Goal: Check status: Check status

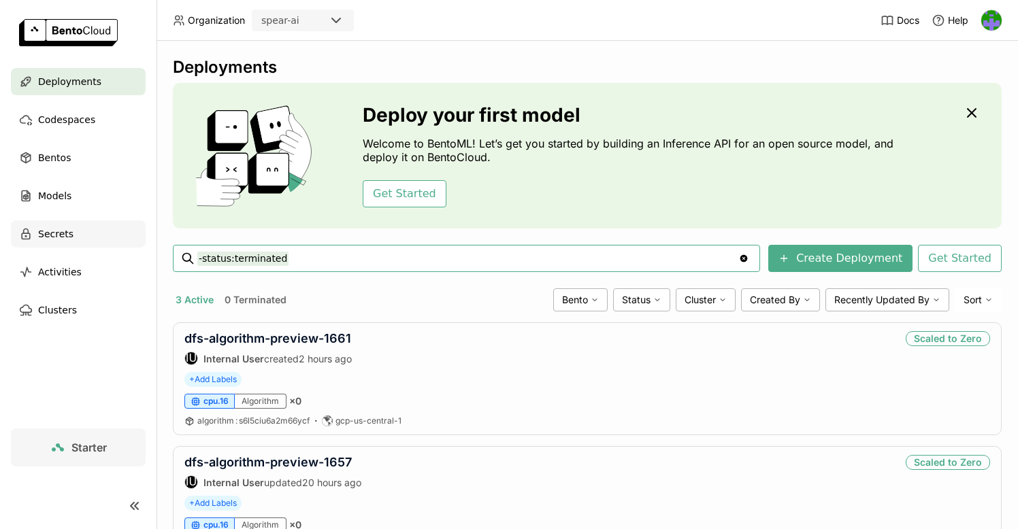
drag, startPoint x: 290, startPoint y: 256, endPoint x: 56, endPoint y: 241, distance: 234.5
click at [56, 241] on main "Deployments Codespaces Bentos Models Secrets Activities Clusters Starter Deploy…" at bounding box center [509, 264] width 1018 height 529
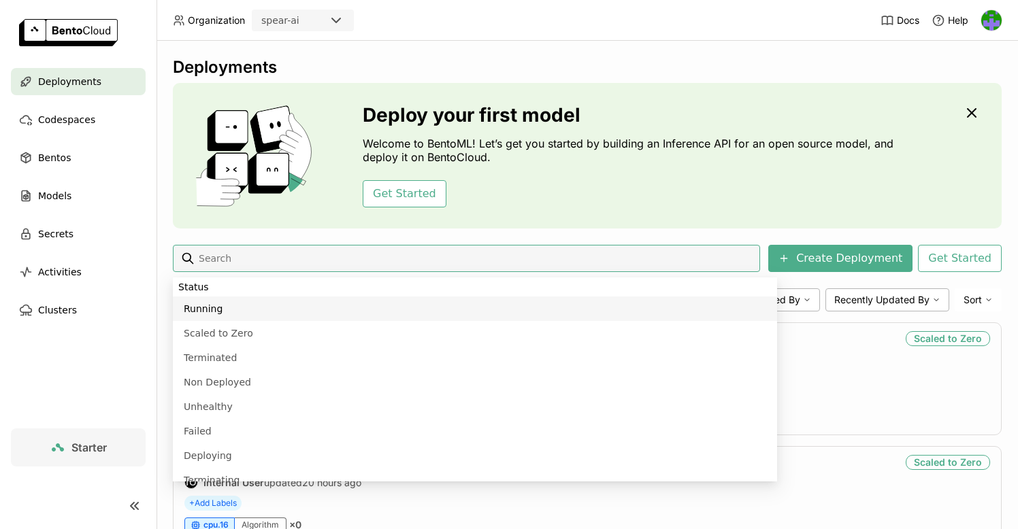
click at [401, 239] on div "Deployments Deploy your first model Welcome to BentoML! Let’s get you started b…" at bounding box center [587, 380] width 829 height 646
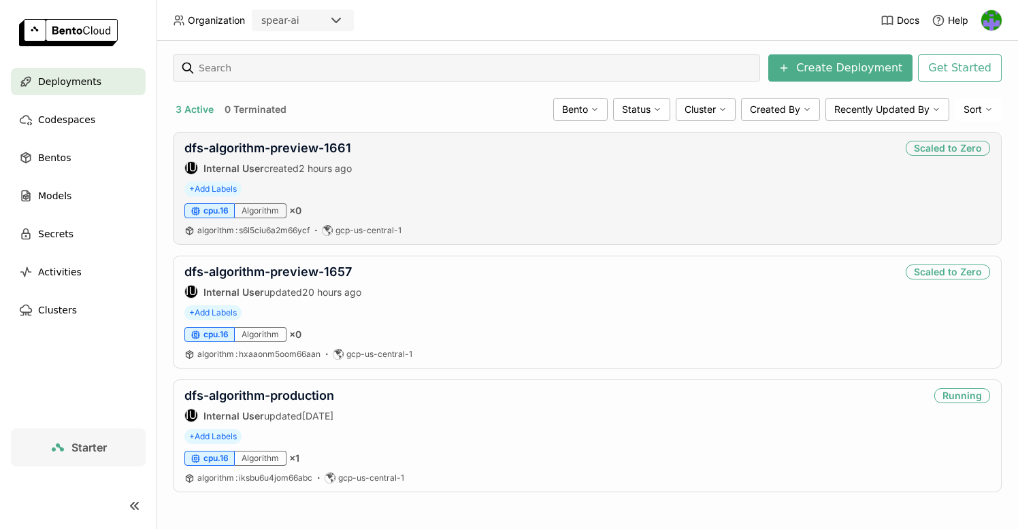
scroll to position [190, 0]
click at [299, 392] on link "dfs-algorithm-production" at bounding box center [259, 395] width 150 height 14
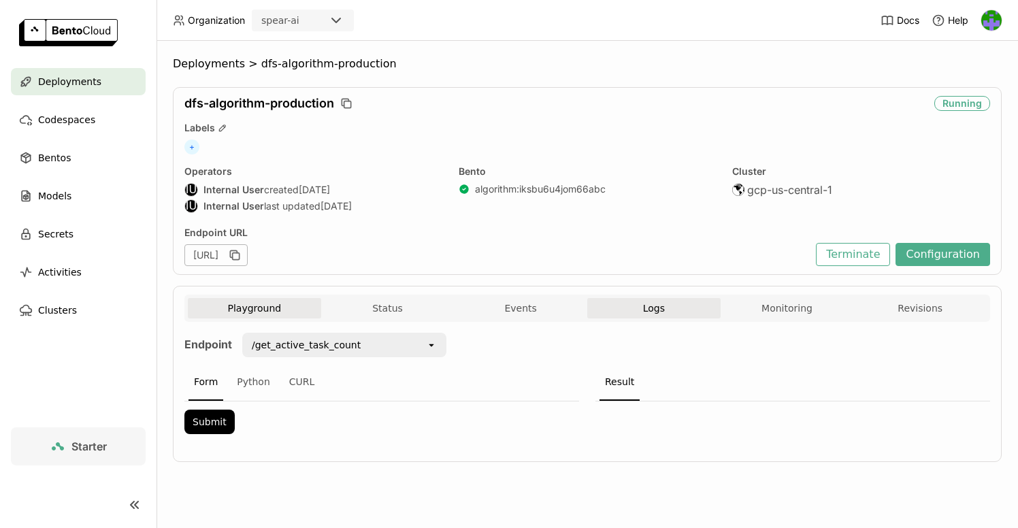
click at [674, 301] on button "Logs" at bounding box center [653, 308] width 133 height 20
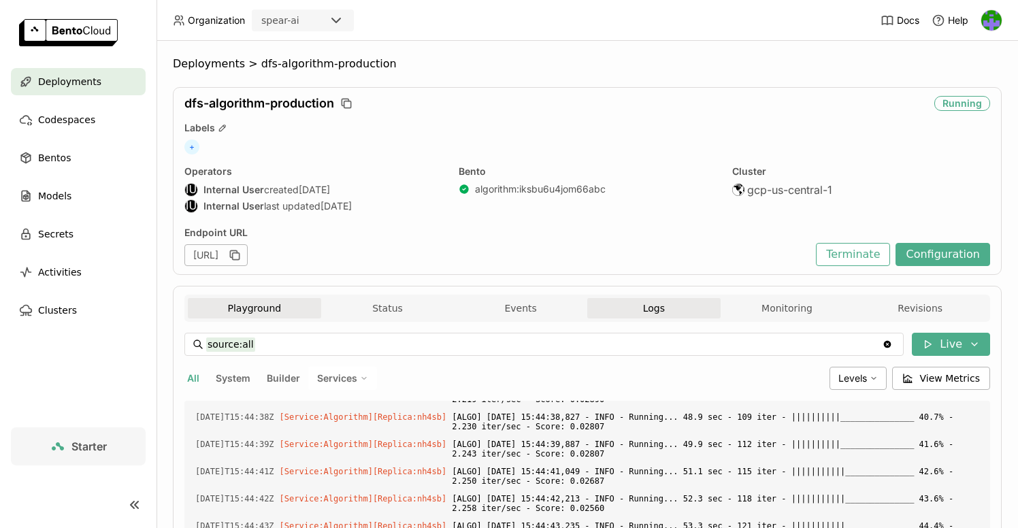
click at [247, 312] on button "Playground" at bounding box center [254, 308] width 133 height 20
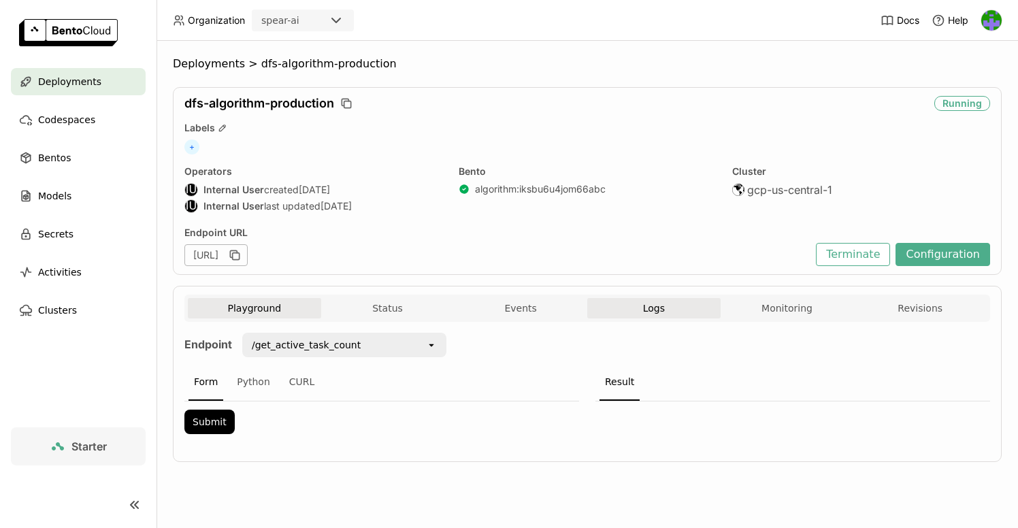
click at [643, 304] on span "Logs" at bounding box center [654, 308] width 22 height 12
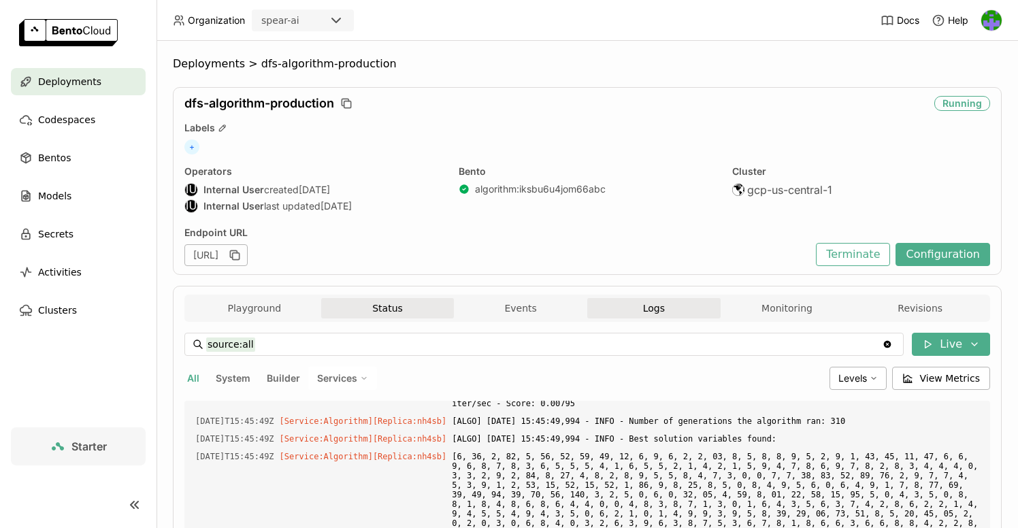
scroll to position [2663, 0]
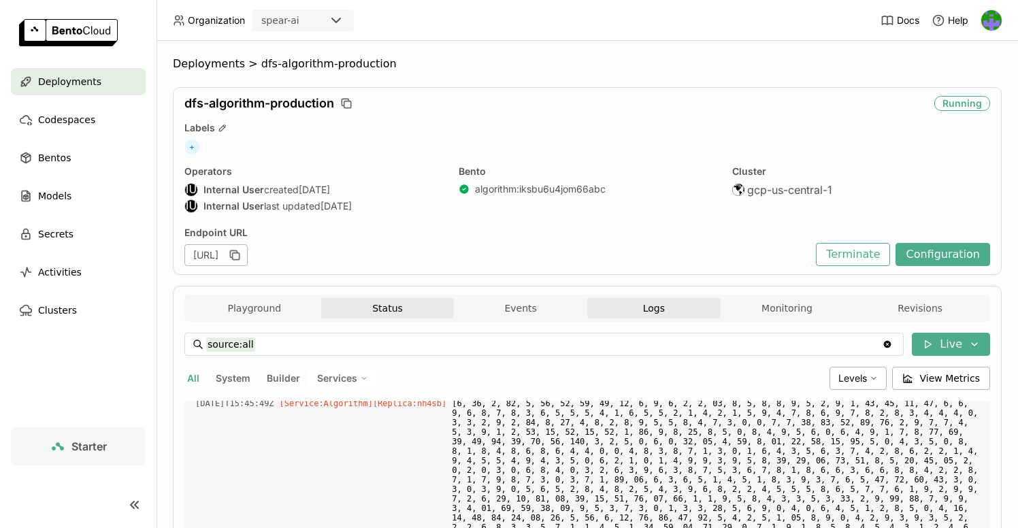
click at [395, 310] on button "Status" at bounding box center [387, 308] width 133 height 20
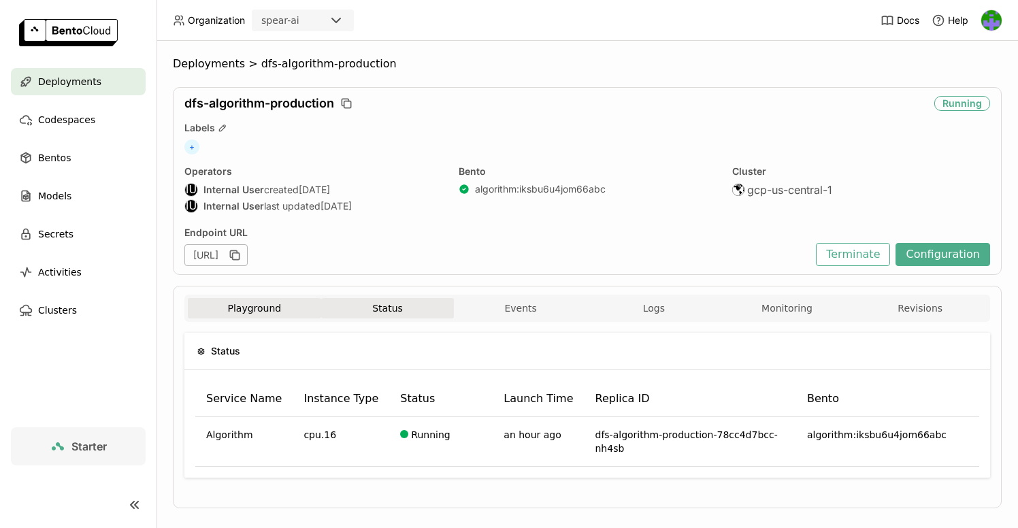
click at [254, 305] on button "Playground" at bounding box center [254, 308] width 133 height 20
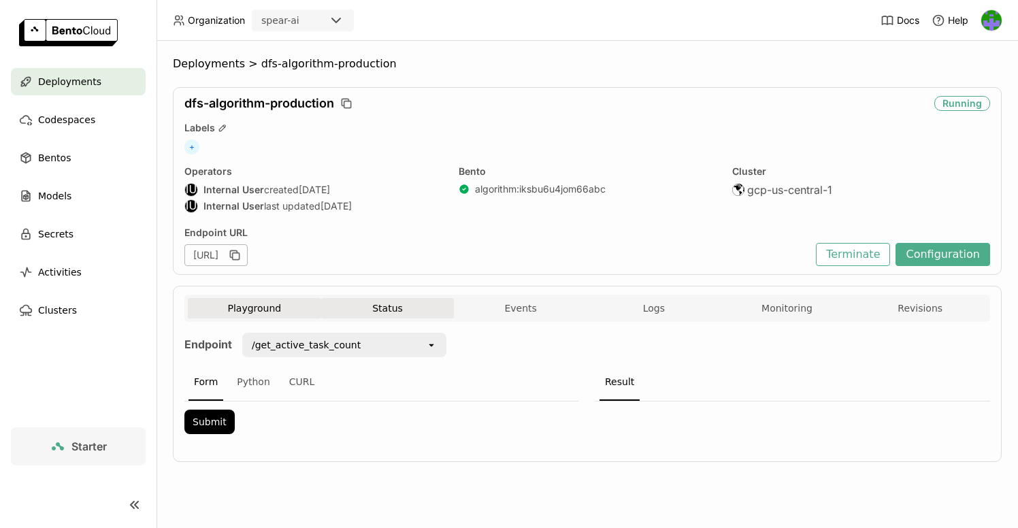
click at [423, 307] on button "Status" at bounding box center [387, 308] width 133 height 20
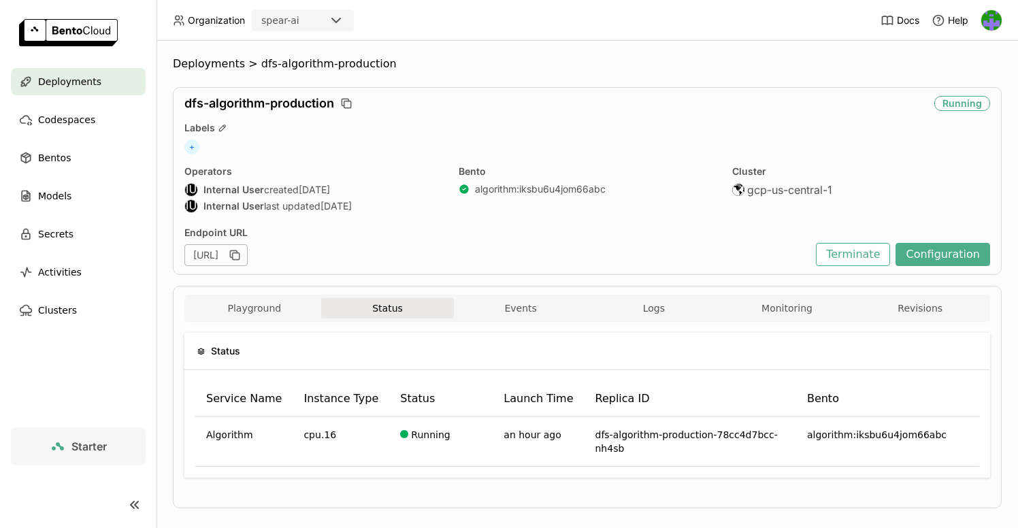
click at [82, 88] on span "Deployments" at bounding box center [69, 81] width 63 height 16
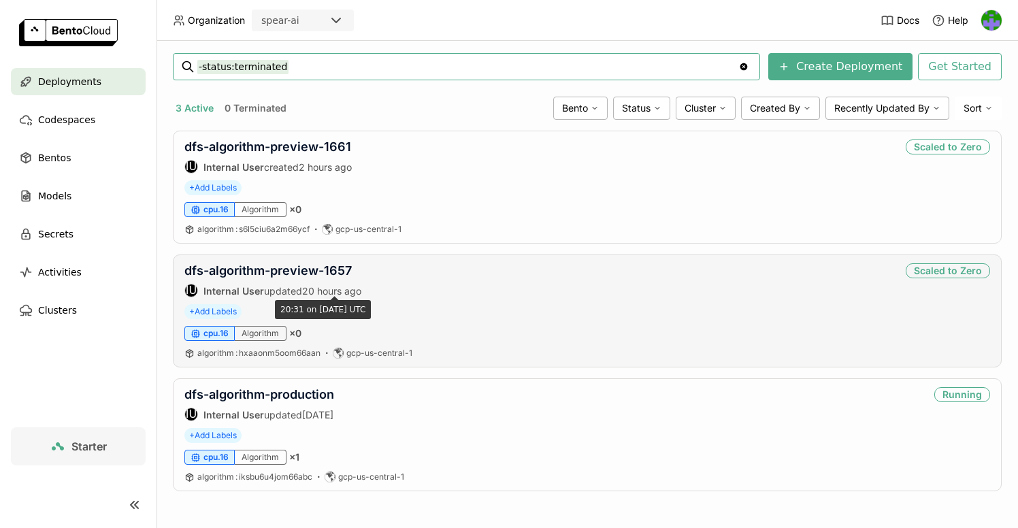
scroll to position [192, 0]
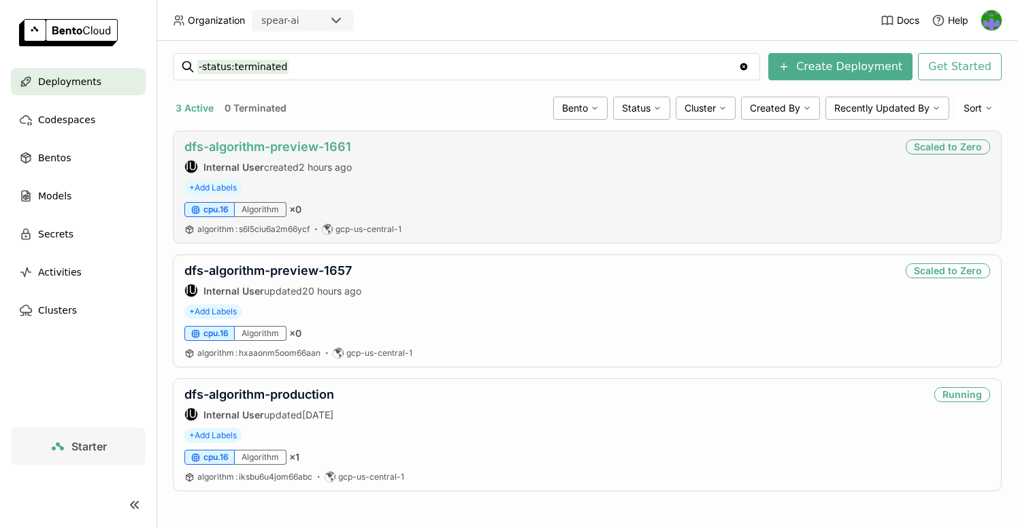
click at [321, 147] on link "dfs-algorithm-preview-1661" at bounding box center [267, 146] width 167 height 14
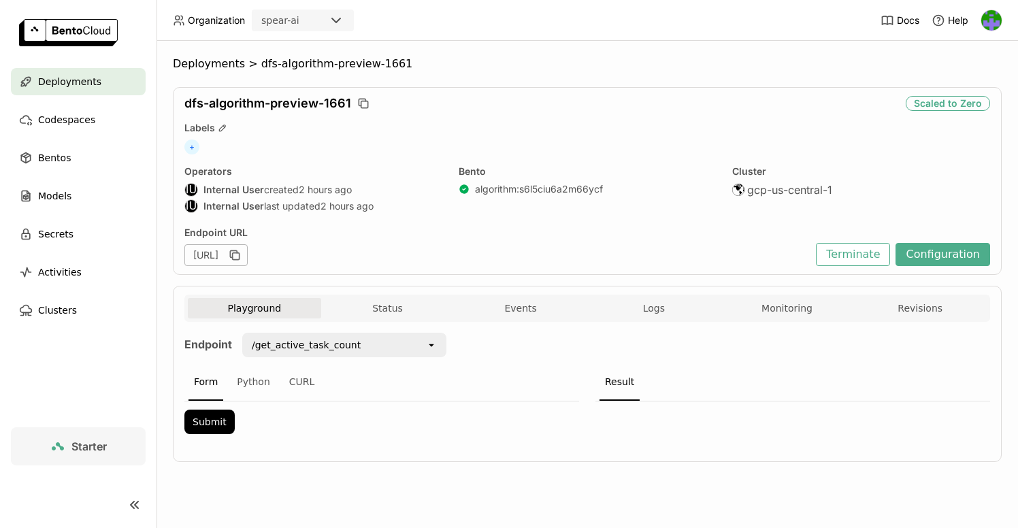
click at [408, 348] on div "/get_active_task_count" at bounding box center [335, 345] width 182 height 22
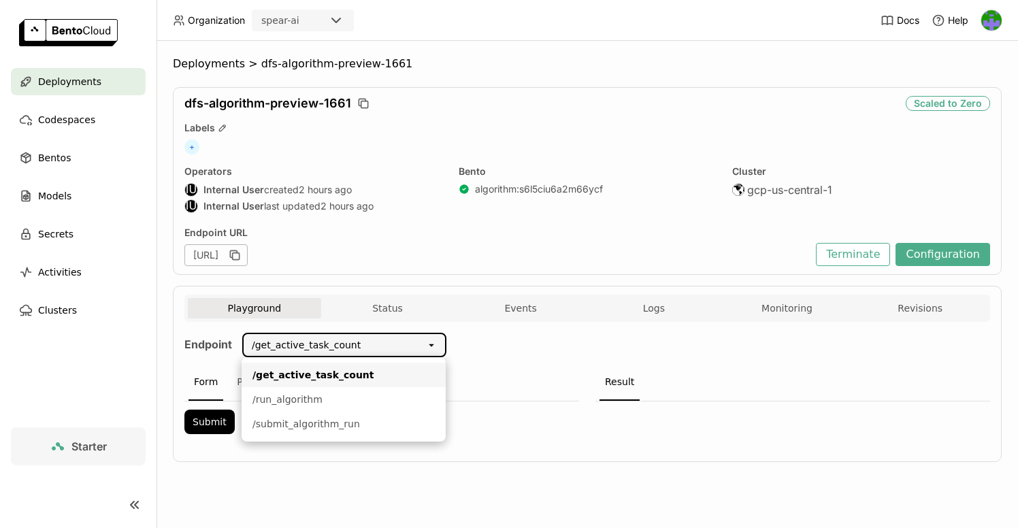
click at [589, 352] on div "Endpoint /get_active_task_count open Form Python CURL Submit Result" at bounding box center [586, 388] width 805 height 110
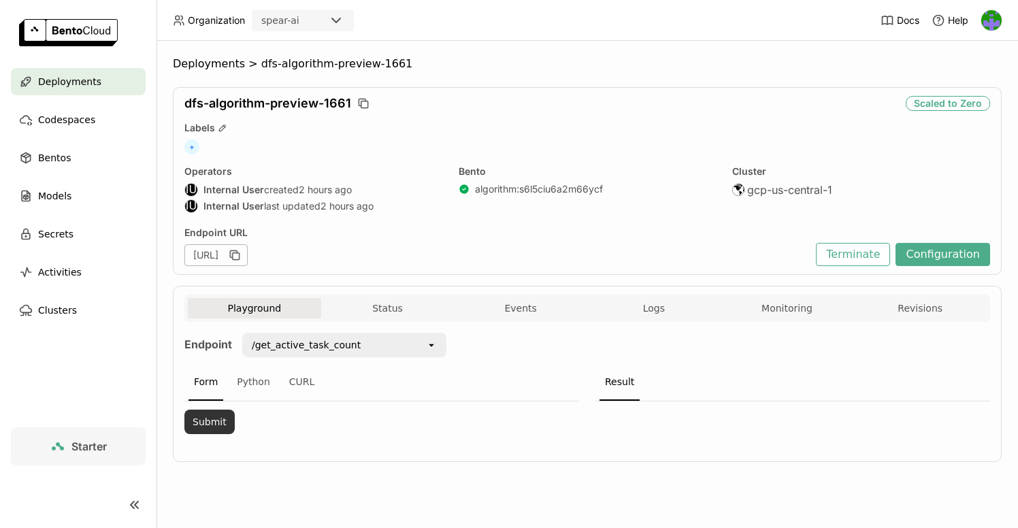
click at [201, 427] on button "Submit" at bounding box center [209, 421] width 50 height 24
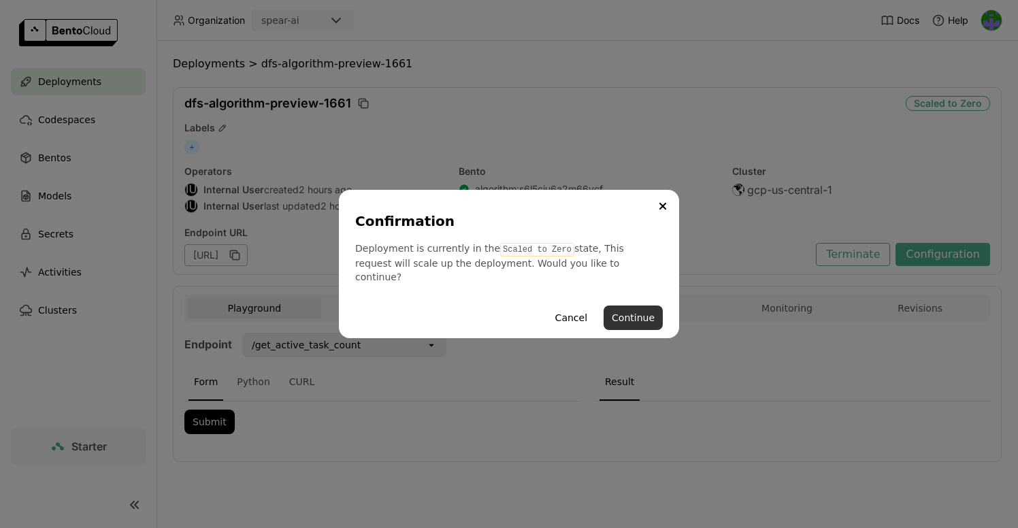
click at [646, 310] on button "Continue" at bounding box center [632, 317] width 59 height 24
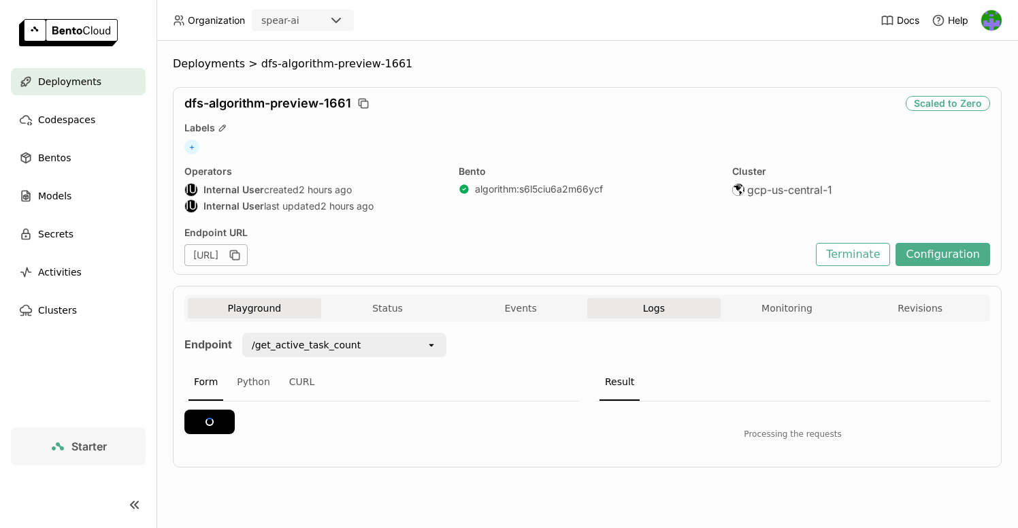
click at [661, 306] on span "Logs" at bounding box center [654, 308] width 22 height 12
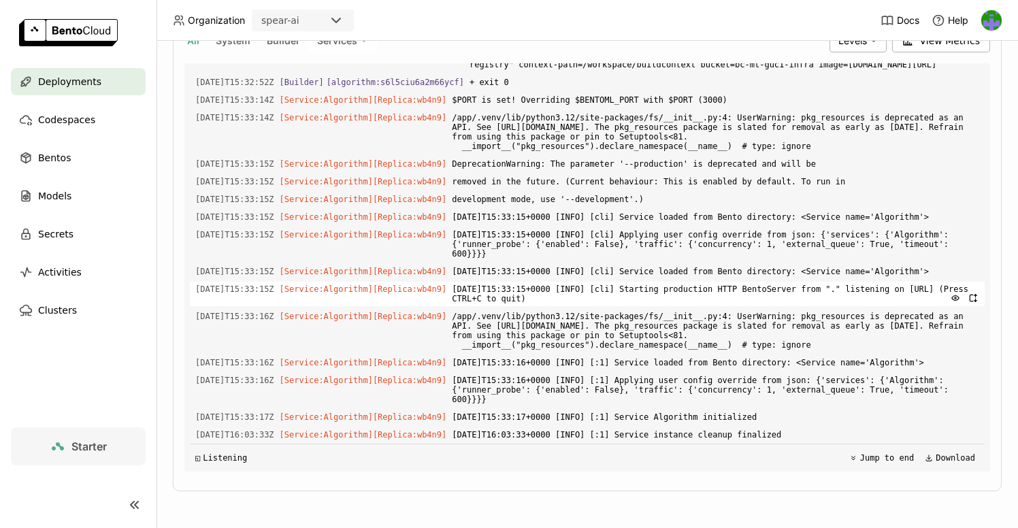
scroll to position [337, 0]
